Goal: Transaction & Acquisition: Purchase product/service

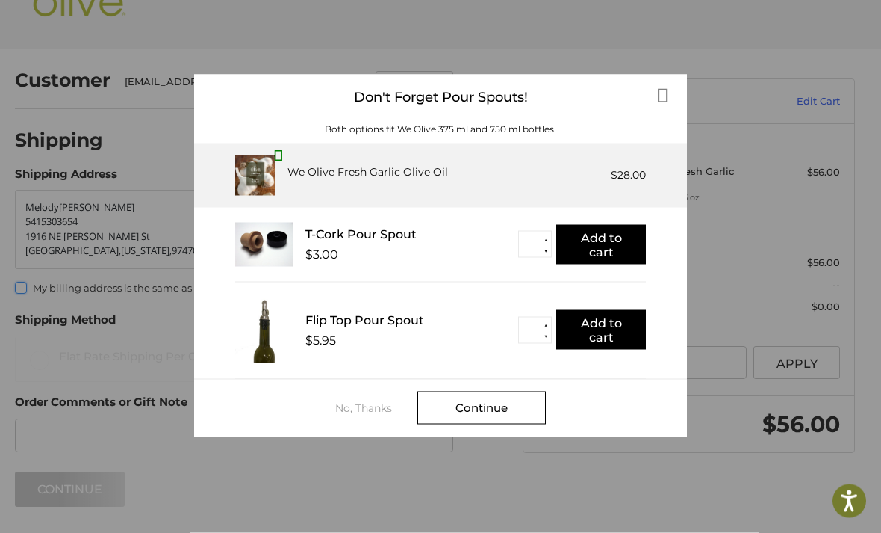
scroll to position [54, 0]
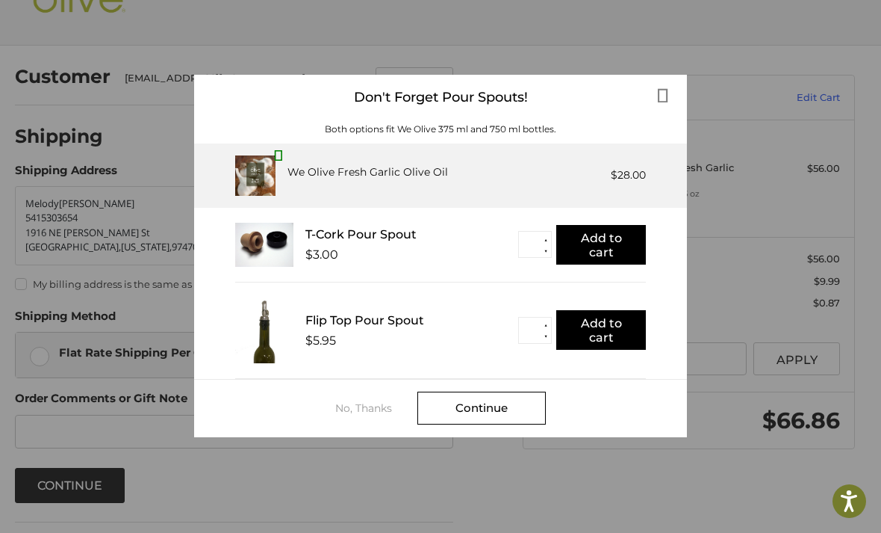
click at [366, 404] on div "No, Thanks" at bounding box center [376, 408] width 82 height 12
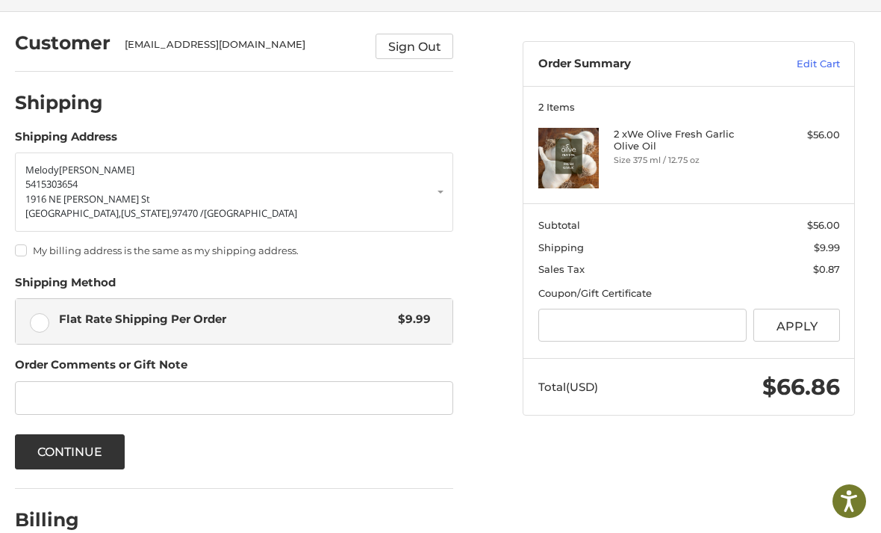
scroll to position [124, 0]
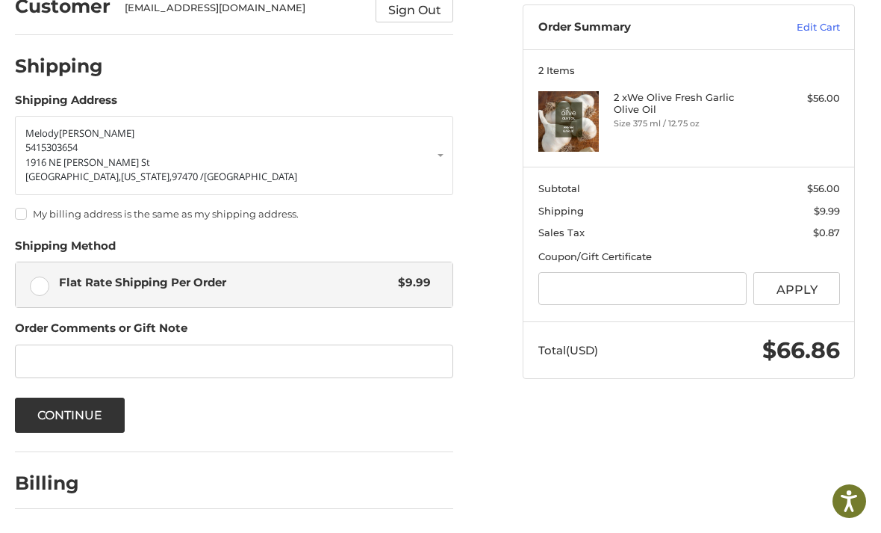
click at [81, 406] on button "Continue" at bounding box center [70, 414] width 111 height 35
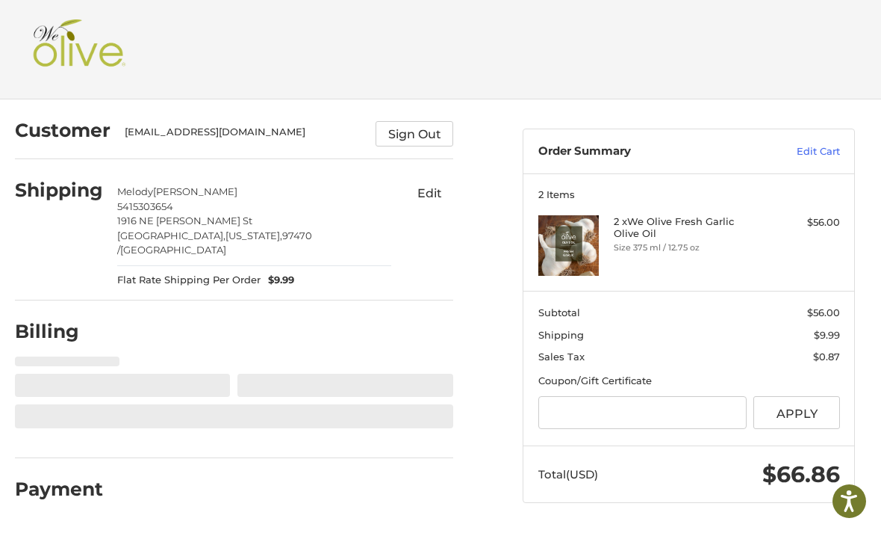
scroll to position [0, 0]
select select "**"
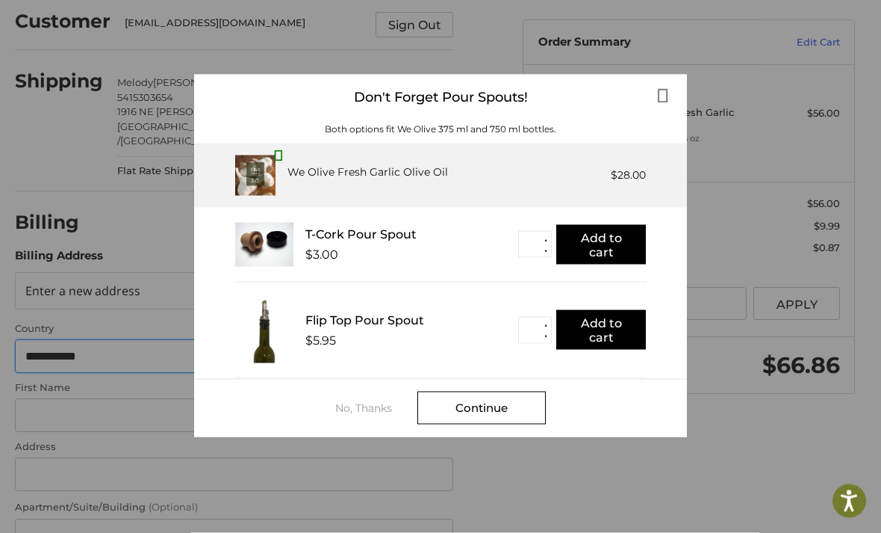
scroll to position [179, 0]
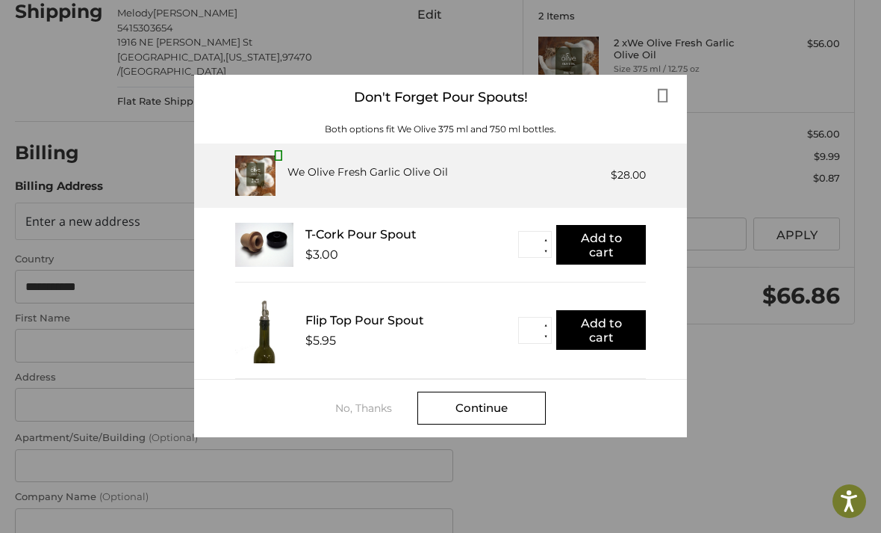
click at [356, 409] on div "No, Thanks" at bounding box center [376, 408] width 82 height 12
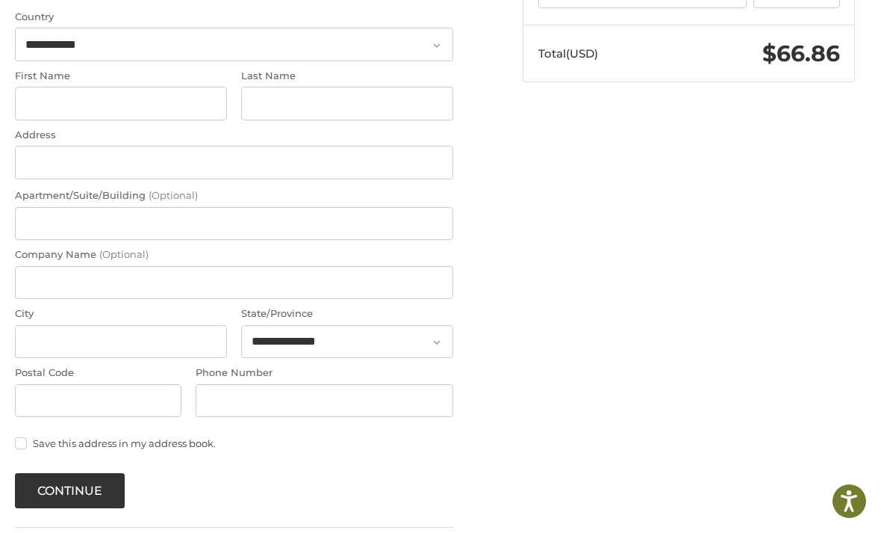
scroll to position [423, 0]
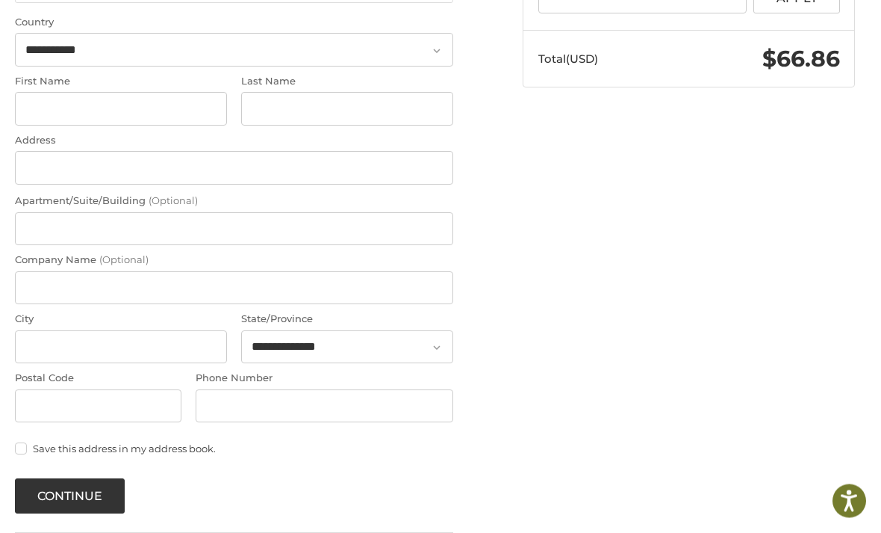
click at [83, 498] on button "Continue" at bounding box center [70, 496] width 111 height 35
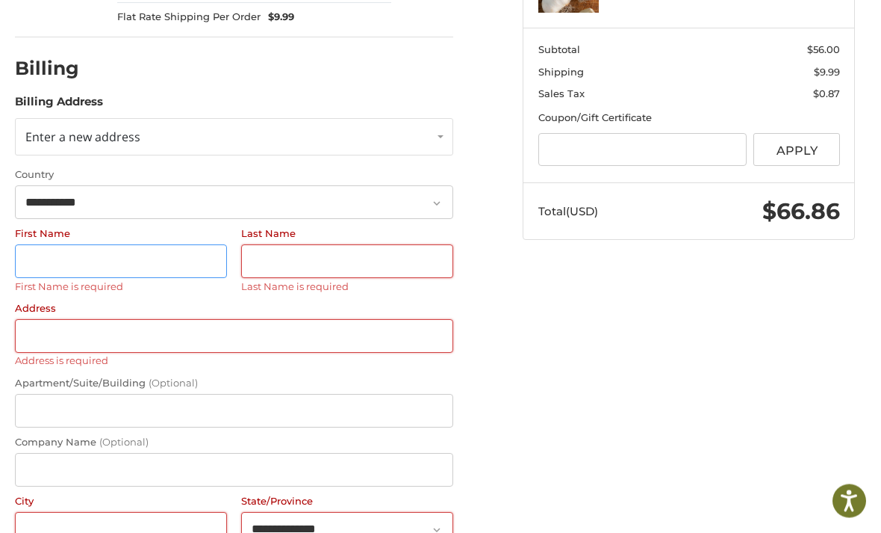
scroll to position [263, 0]
click at [438, 129] on link "Enter a new address" at bounding box center [234, 136] width 439 height 37
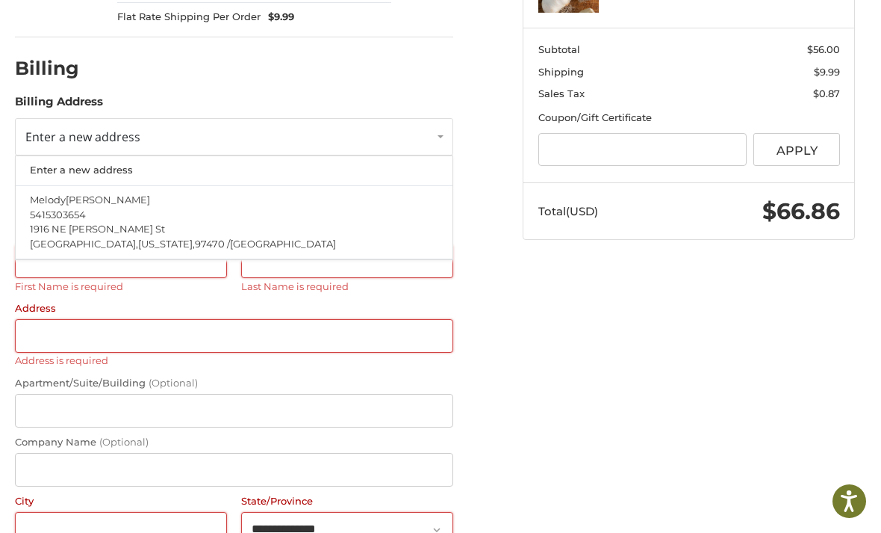
click at [123, 222] on p "1916 NE [PERSON_NAME] St" at bounding box center [234, 229] width 409 height 15
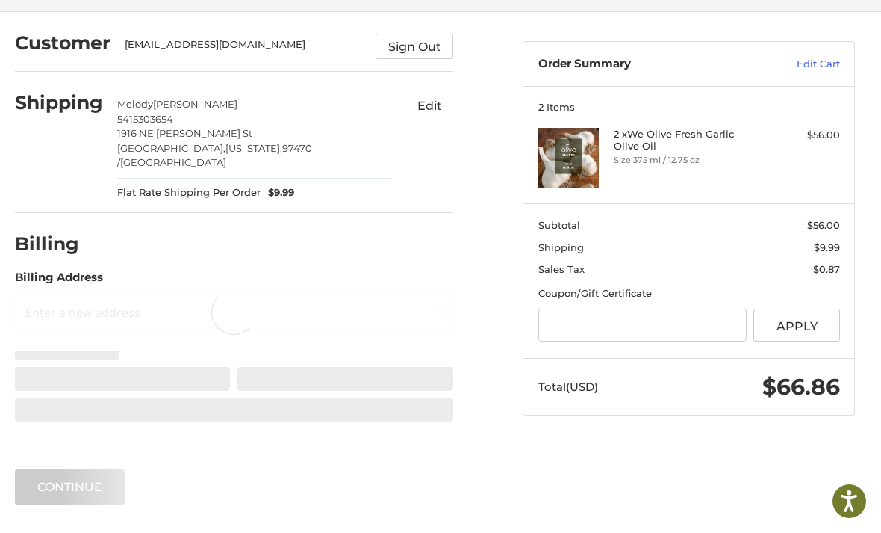
scroll to position [7, 0]
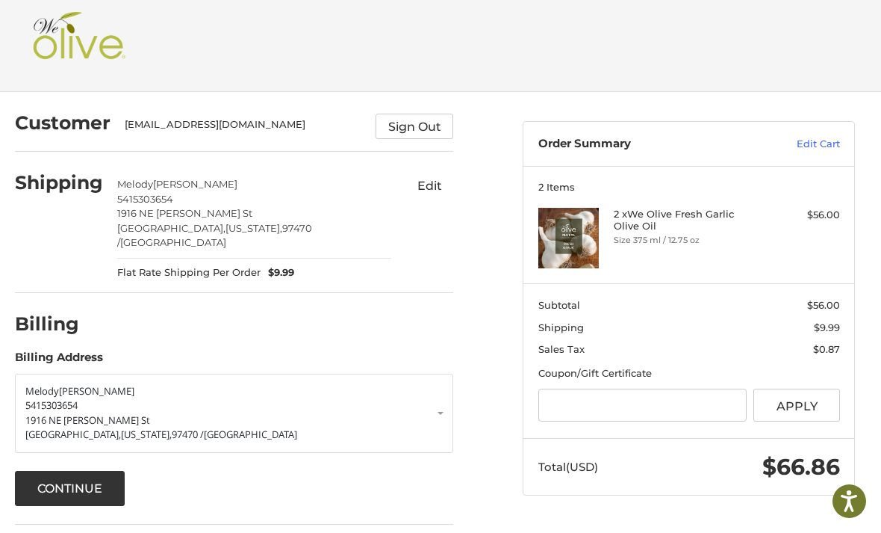
click at [92, 477] on button "Continue" at bounding box center [70, 488] width 111 height 35
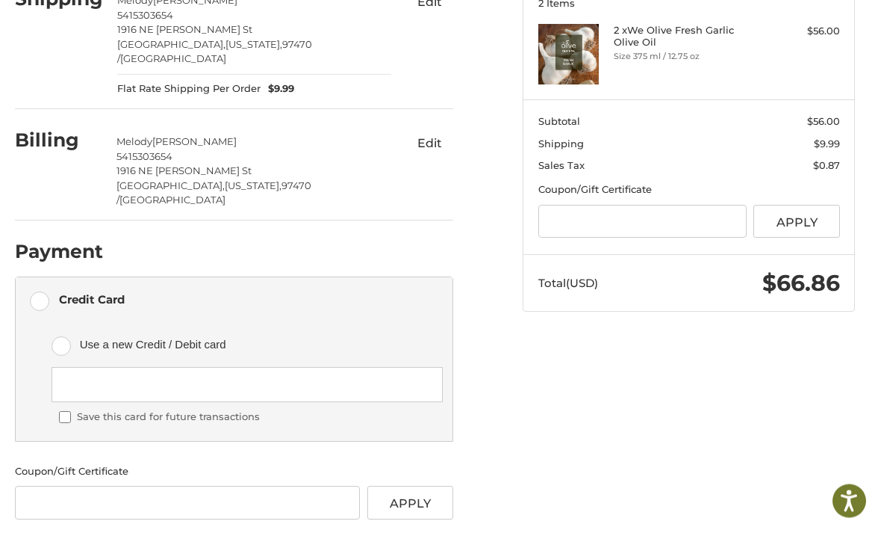
scroll to position [191, 0]
click at [70, 322] on label "Use a new Credit / Debit card" at bounding box center [247, 344] width 391 height 45
click at [67, 322] on label "Use a new Credit / Debit card" at bounding box center [247, 344] width 391 height 45
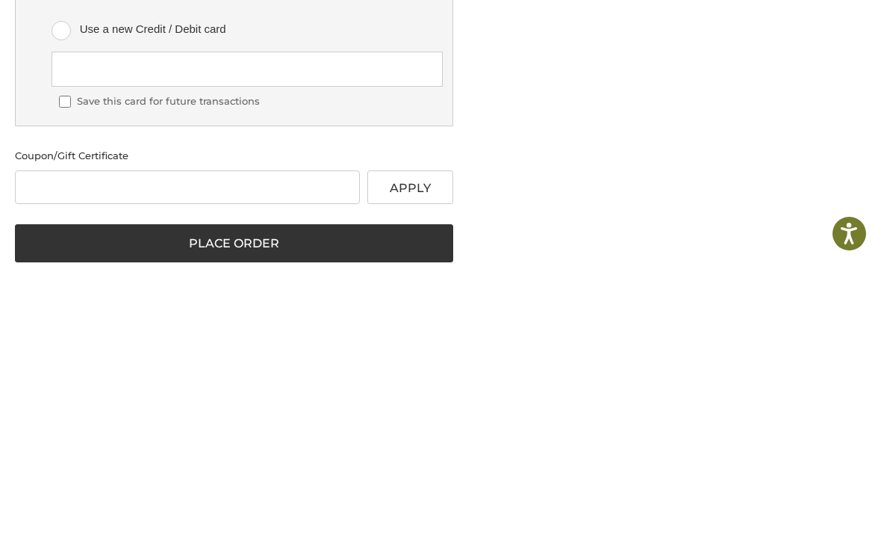
click at [430, 492] on button "Place Order" at bounding box center [234, 511] width 439 height 39
